Goal: Information Seeking & Learning: Learn about a topic

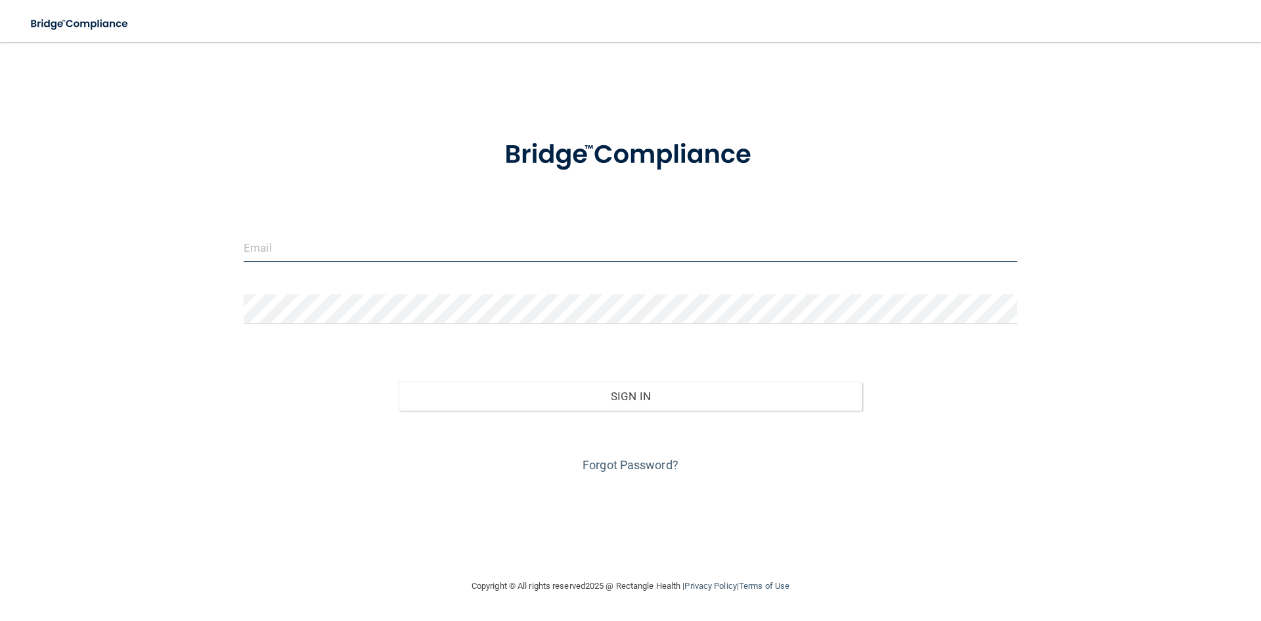
click at [313, 247] on input "email" at bounding box center [631, 248] width 774 height 30
type input "[PERSON_NAME][EMAIL_ADDRESS][DOMAIN_NAME]"
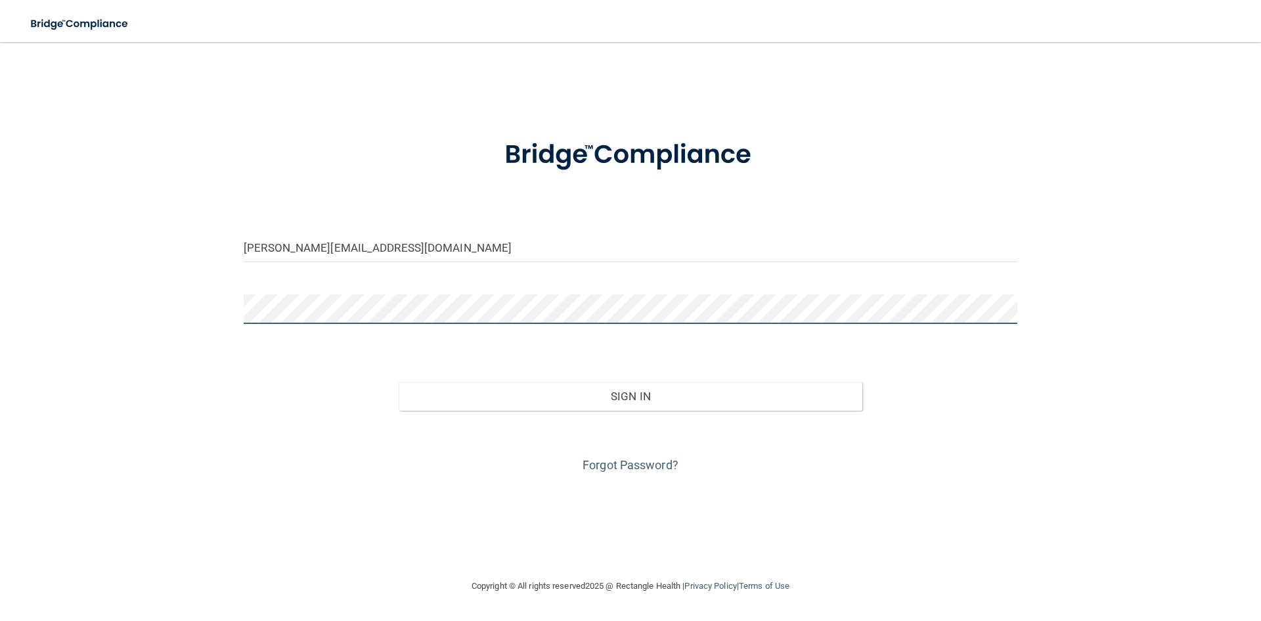
click at [399, 382] on button "Sign In" at bounding box center [631, 396] width 465 height 29
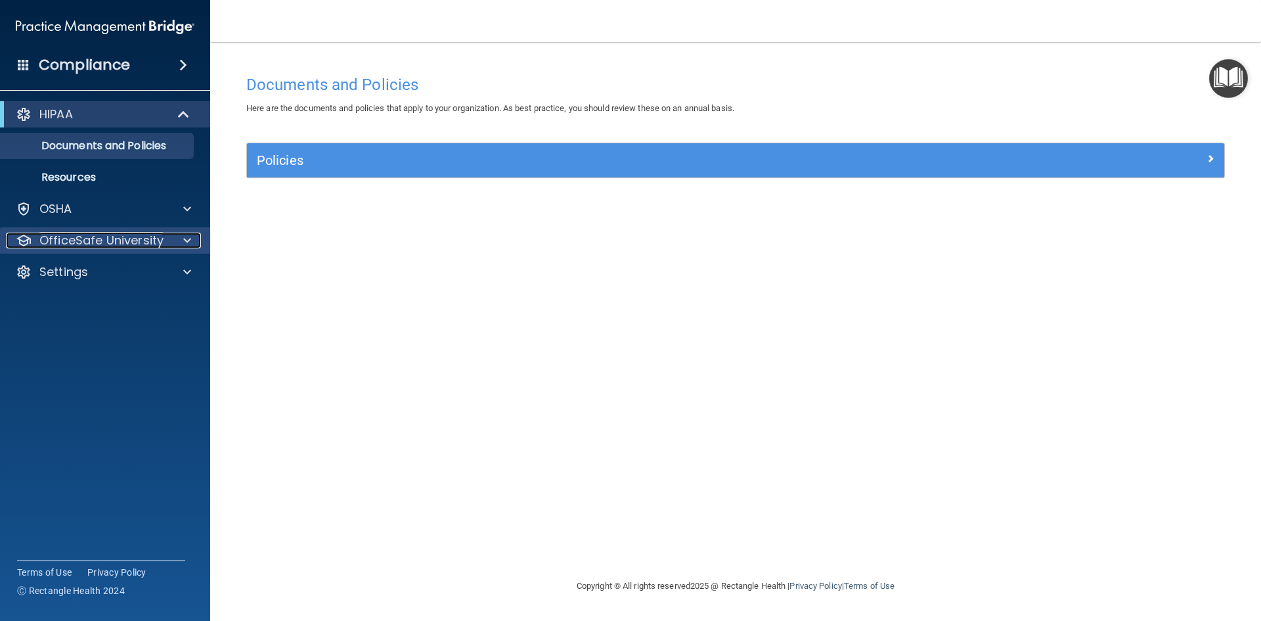
click at [179, 238] on div at bounding box center [185, 241] width 33 height 16
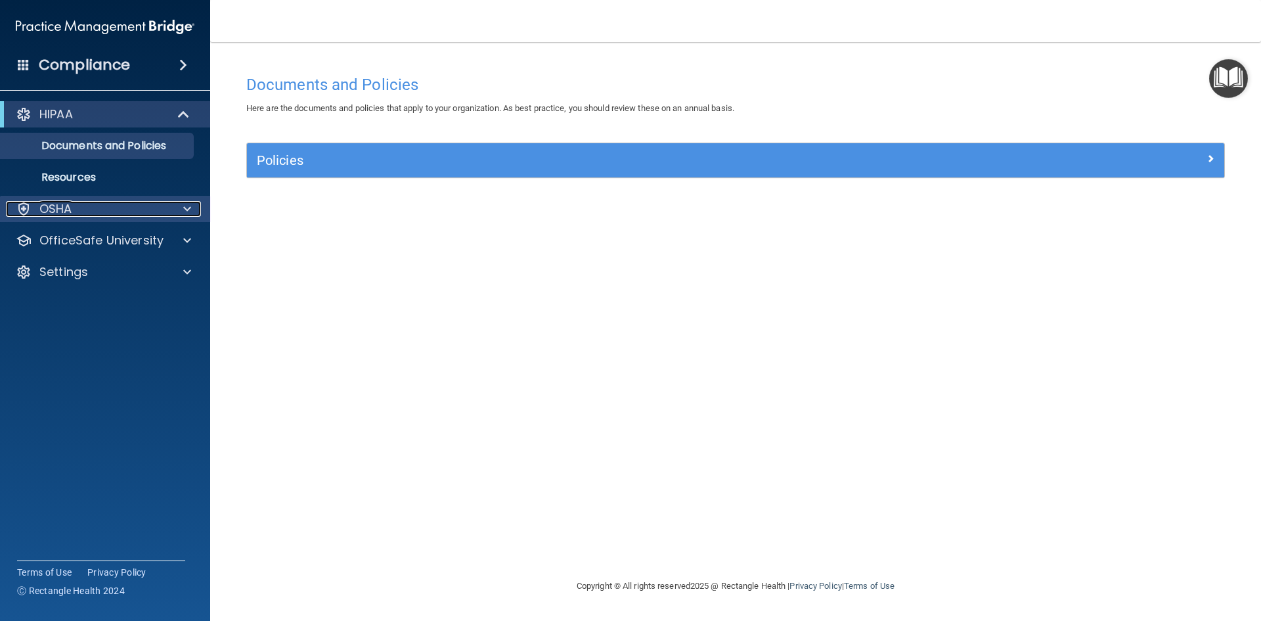
click at [190, 204] on span at bounding box center [187, 209] width 8 height 16
click at [85, 208] on div "OSHA" at bounding box center [87, 209] width 163 height 16
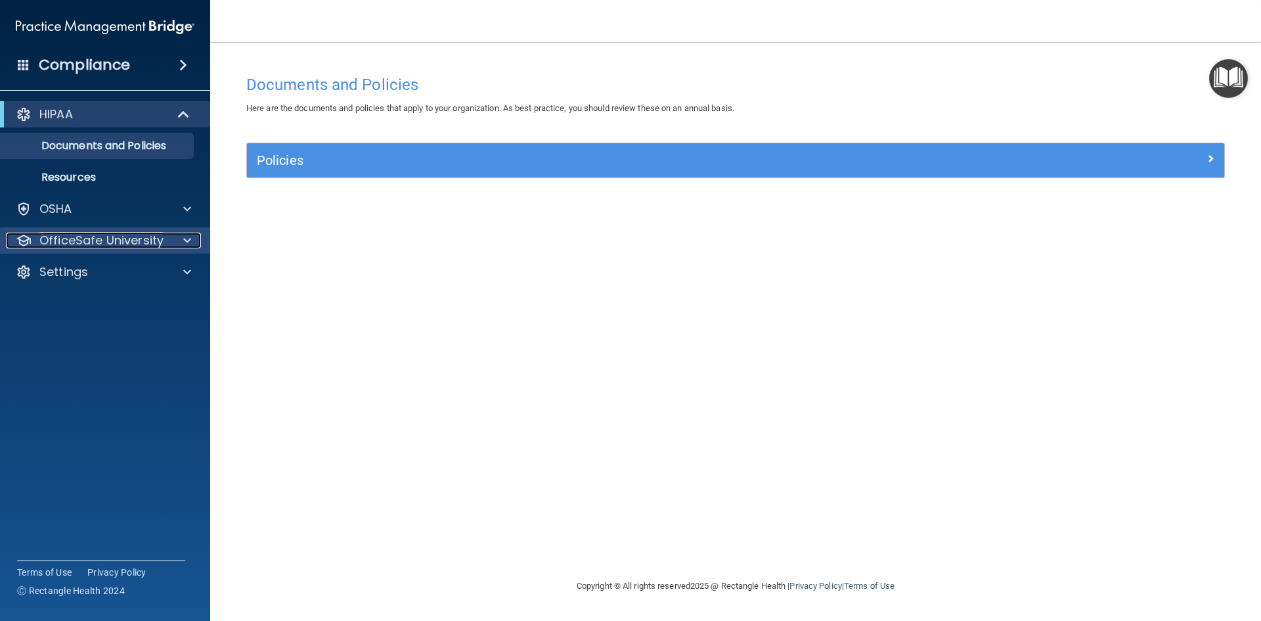
click at [125, 234] on p "OfficeSafe University" at bounding box center [101, 241] width 124 height 16
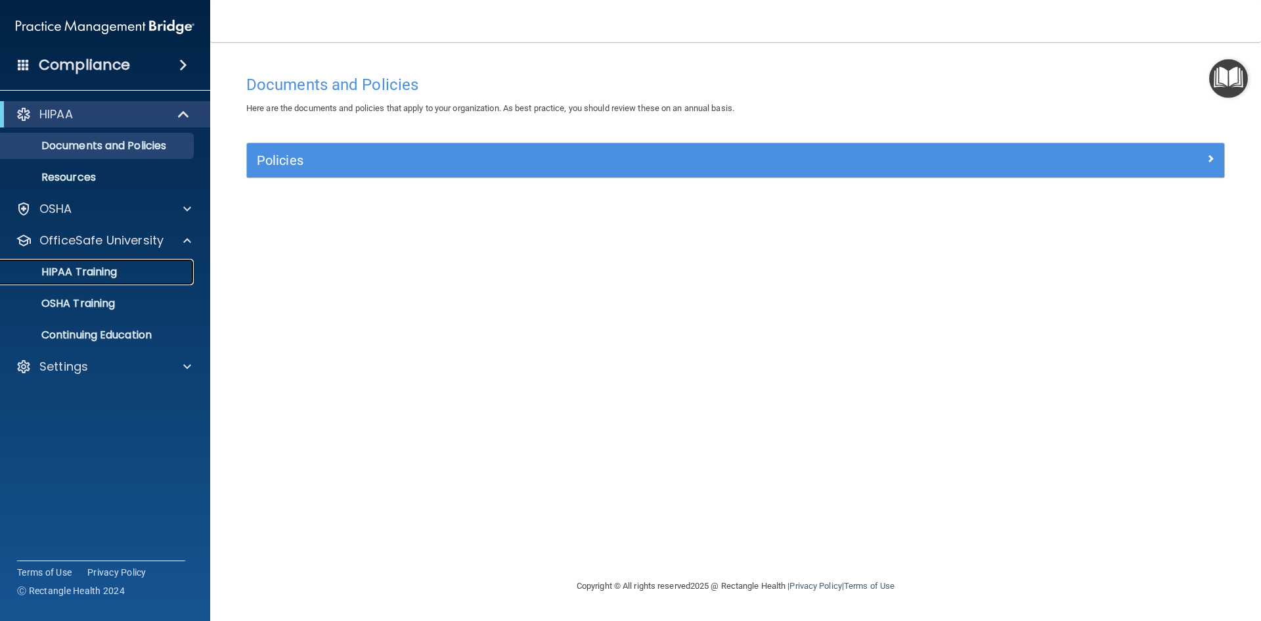
click at [80, 272] on p "HIPAA Training" at bounding box center [63, 271] width 108 height 13
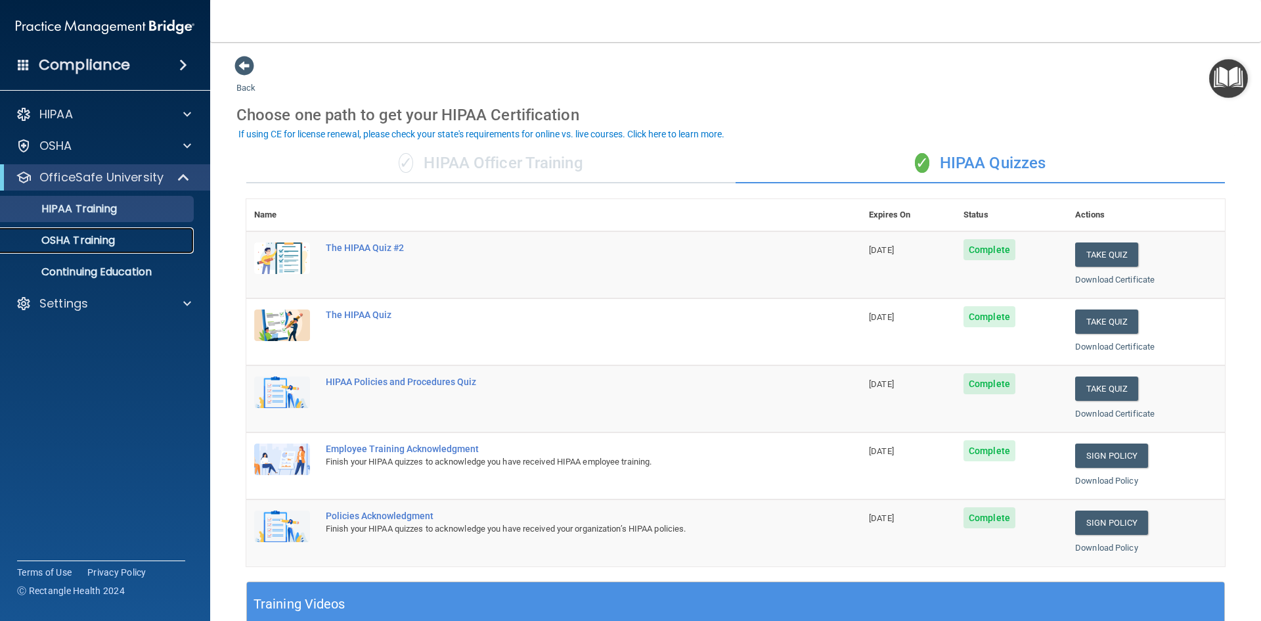
click at [118, 240] on div "OSHA Training" at bounding box center [98, 240] width 179 height 13
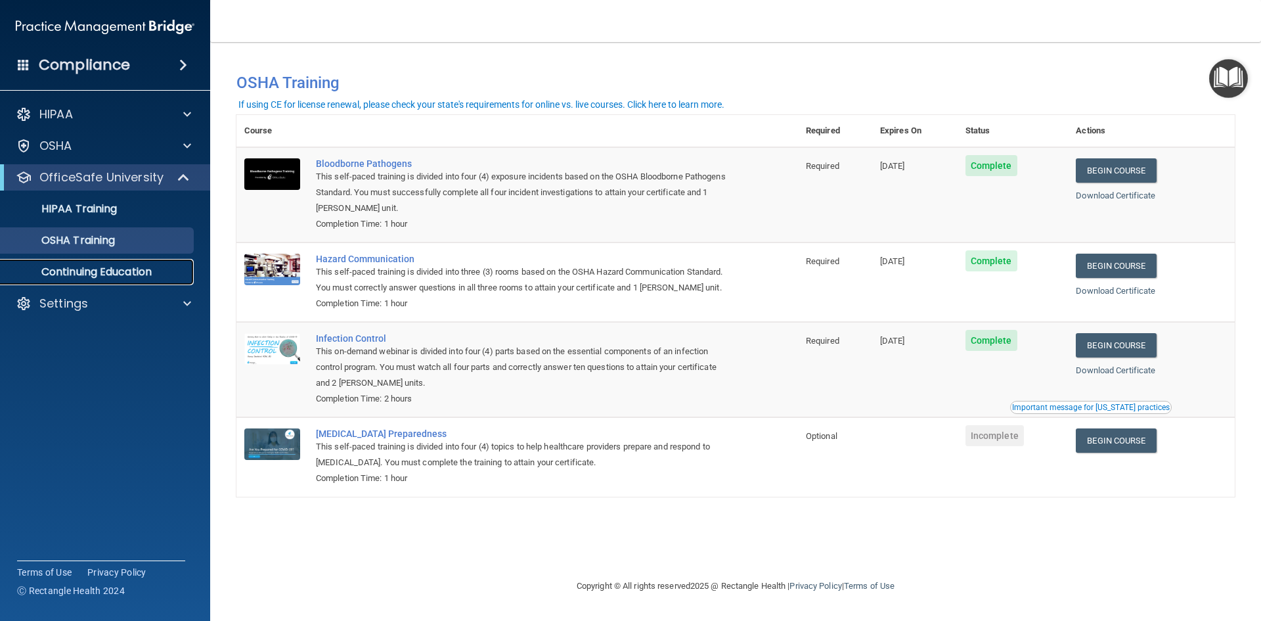
click at [114, 274] on p "Continuing Education" at bounding box center [98, 271] width 179 height 13
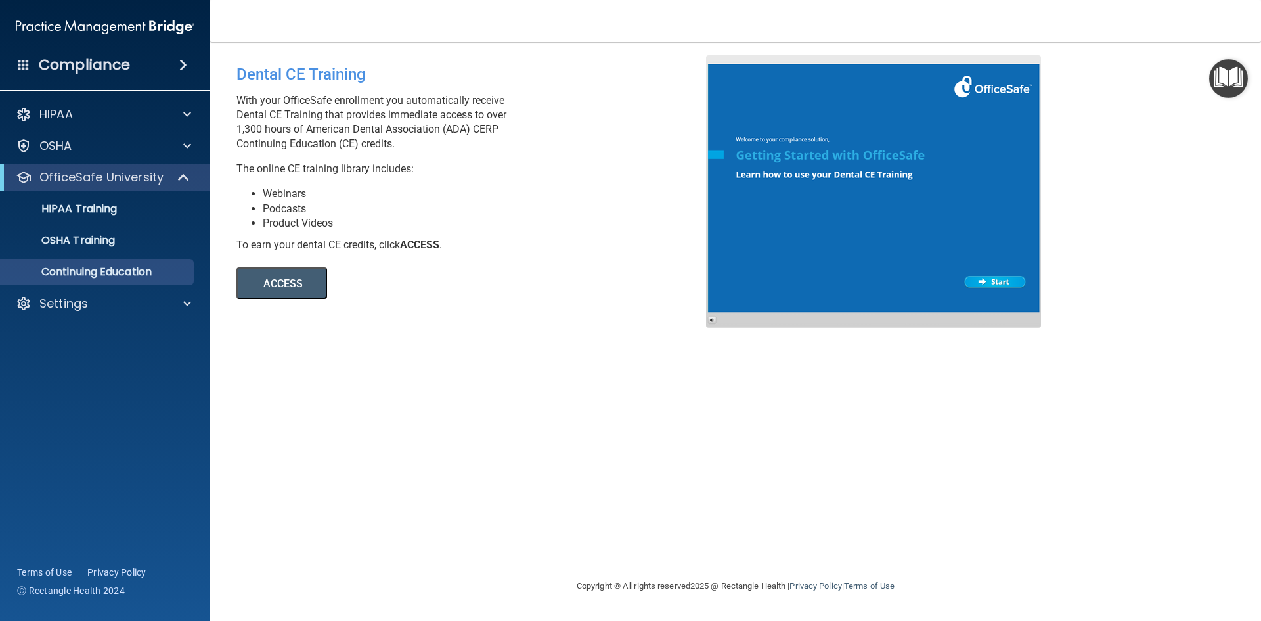
click at [986, 281] on div at bounding box center [873, 191] width 335 height 273
click at [273, 281] on button "ACCESS" at bounding box center [282, 283] width 91 height 32
